Goal: Find specific page/section: Find specific page/section

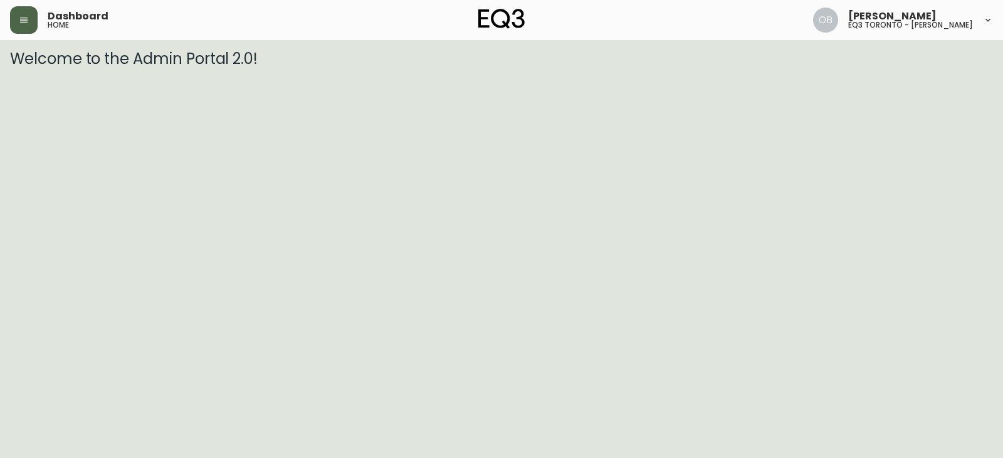
click at [13, 22] on button "button" at bounding box center [24, 20] width 28 height 28
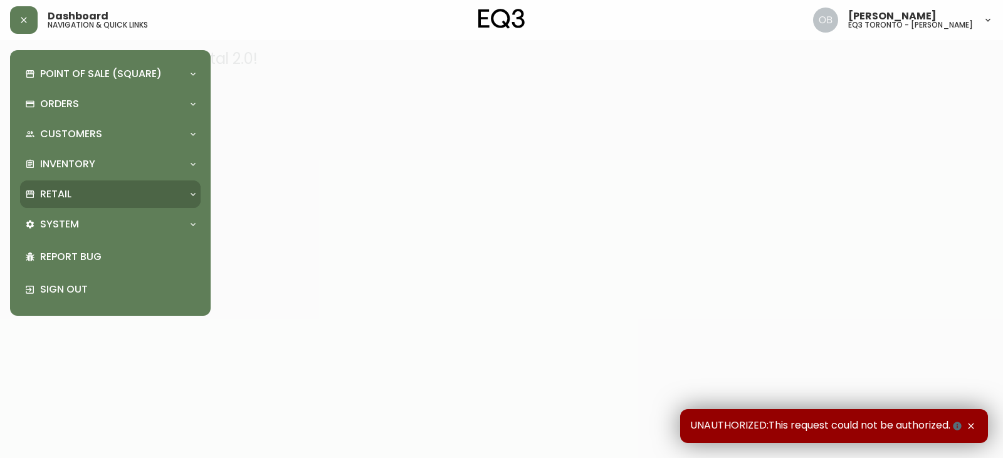
click at [73, 194] on div "Retail" at bounding box center [104, 194] width 158 height 14
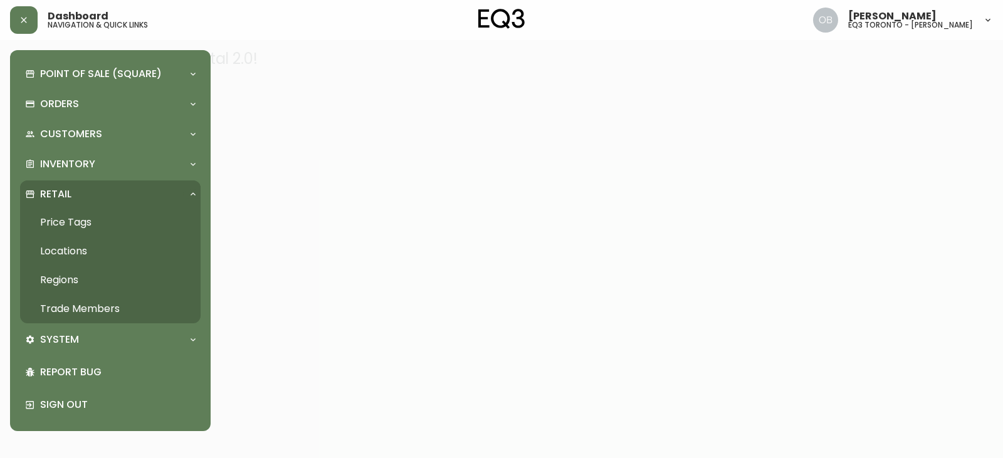
click at [83, 314] on link "Trade Members" at bounding box center [110, 309] width 180 height 29
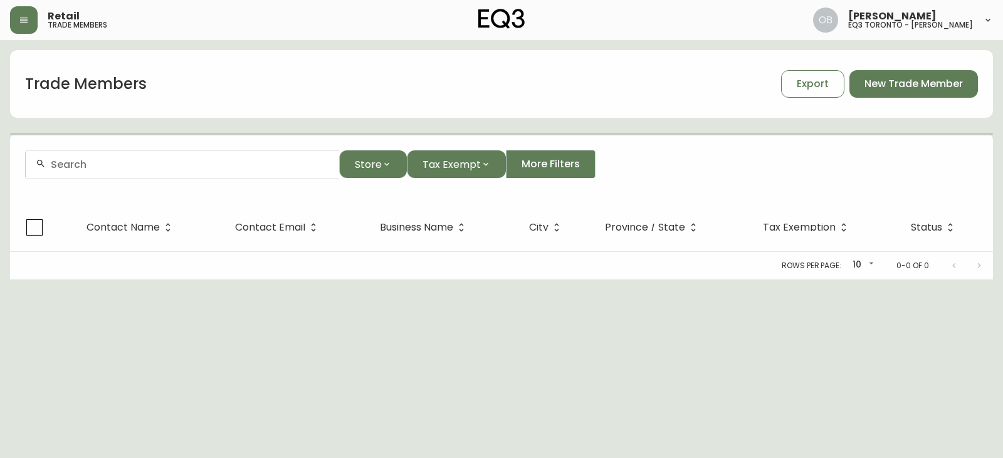
click at [125, 175] on div at bounding box center [182, 164] width 313 height 28
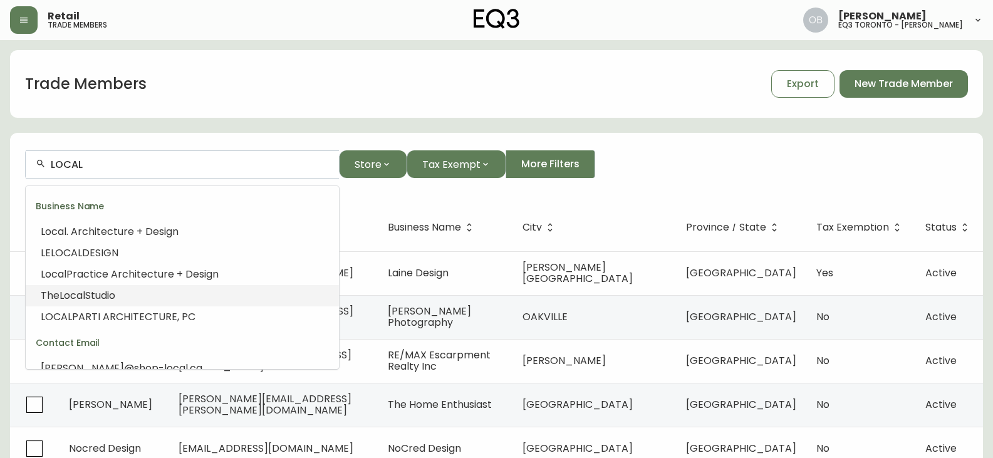
click at [90, 291] on span "Studio" at bounding box center [100, 295] width 30 height 14
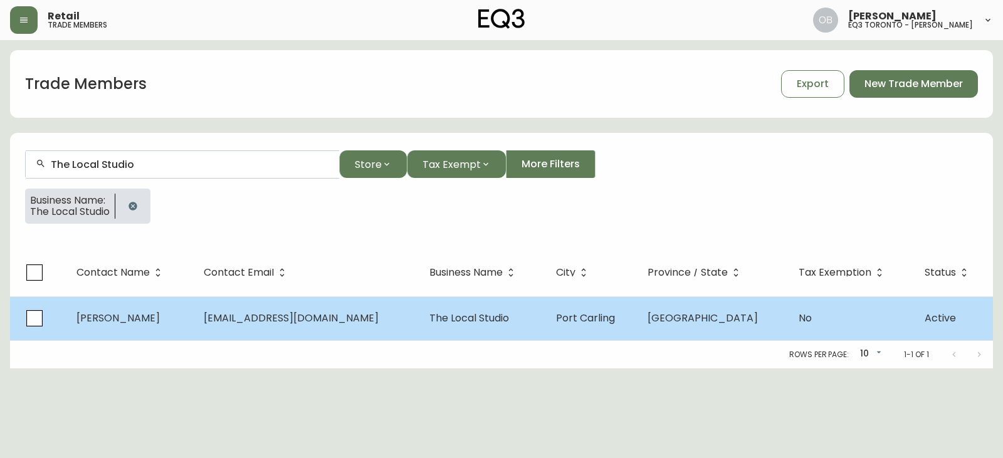
type input "The Local Studio"
click at [485, 321] on span "The Local Studio" at bounding box center [469, 318] width 80 height 14
select select "ON"
select select "CA"
select select "CA_EN"
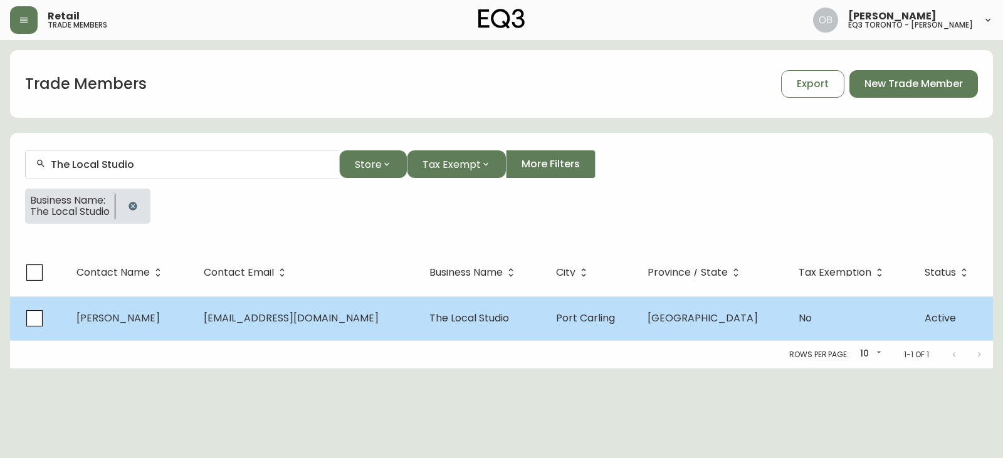
select select "Other"
select select "Interior Designer"
select select "false"
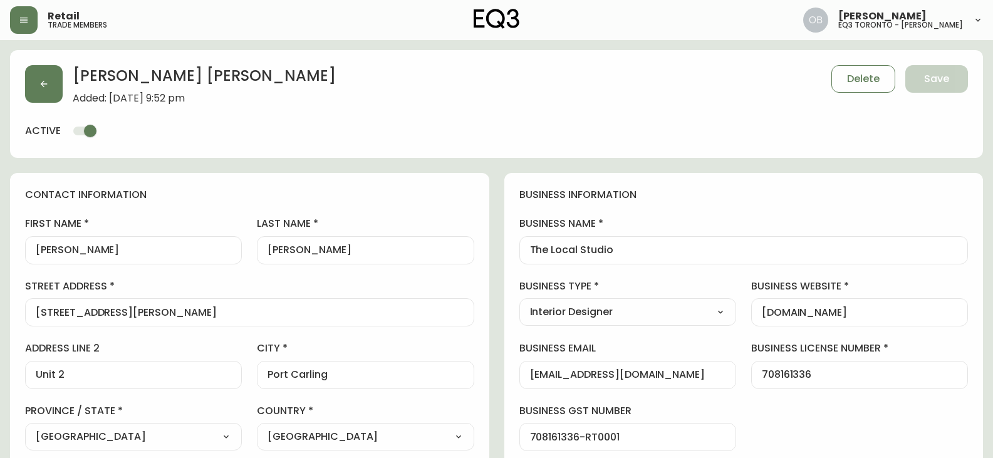
type input "EQ3 [GEOGRAPHIC_DATA] - [PERSON_NAME]"
select select "cjw10z96s008u6gs0ccm7hd19"
drag, startPoint x: 619, startPoint y: 246, endPoint x: 426, endPoint y: 249, distance: 193.0
click at [498, 153] on div "[PERSON_NAME] Added: [DATE] 9:52 pm Delete Save active" at bounding box center [496, 104] width 973 height 108
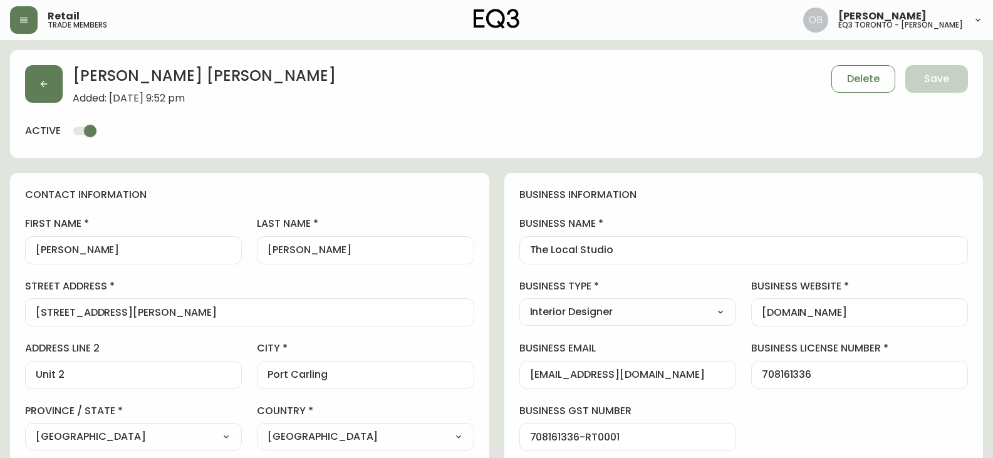
drag, startPoint x: 627, startPoint y: 252, endPoint x: 472, endPoint y: 278, distance: 156.4
